Goal: Find specific page/section: Find specific page/section

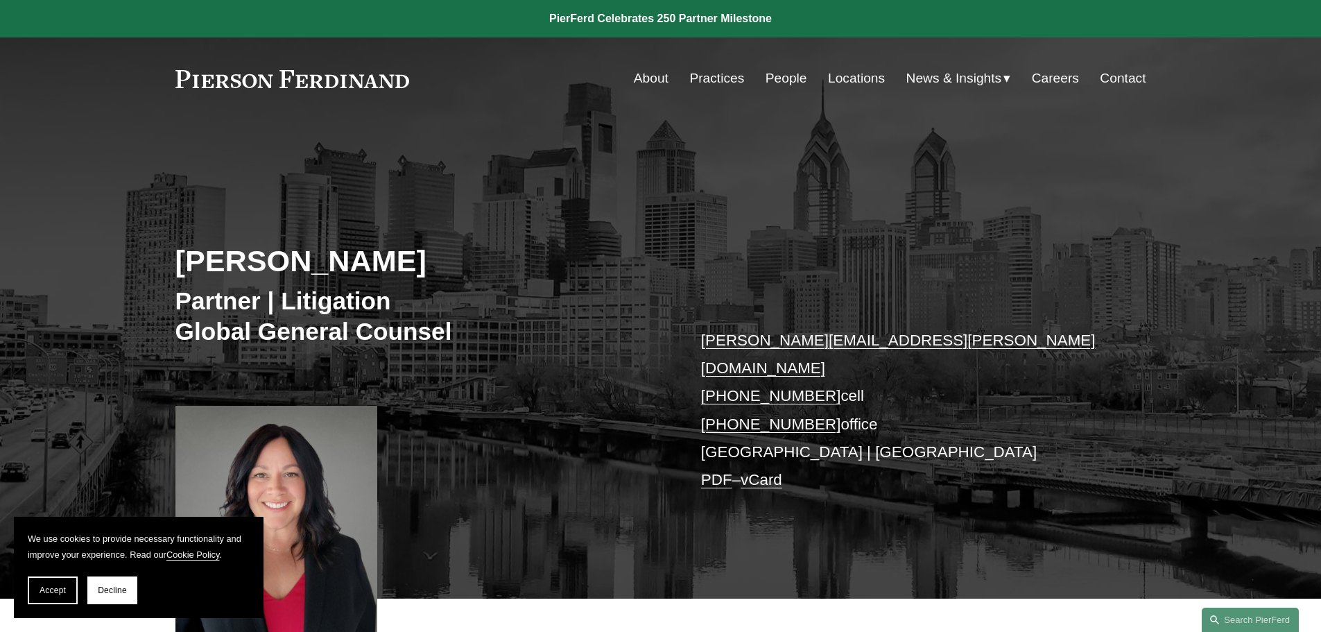
click at [859, 77] on link "Locations" at bounding box center [856, 78] width 57 height 26
click at [61, 587] on span "Accept" at bounding box center [53, 590] width 26 height 10
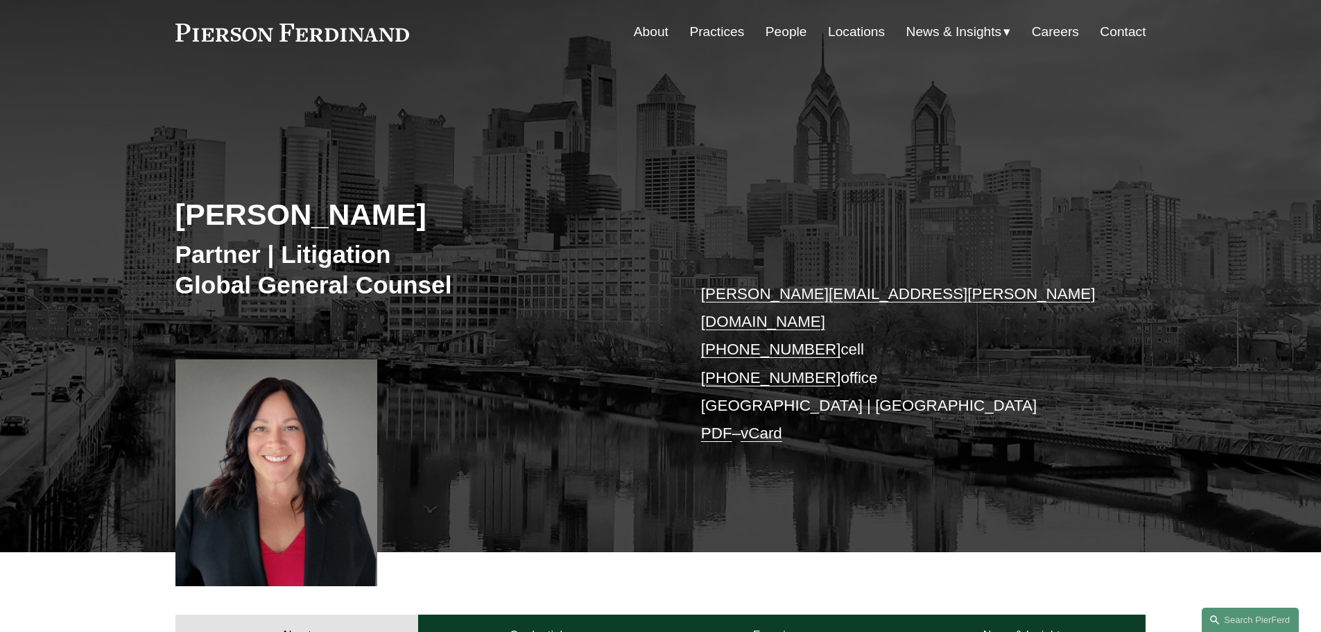
scroll to position [69, 0]
